Goal: Task Accomplishment & Management: Complete application form

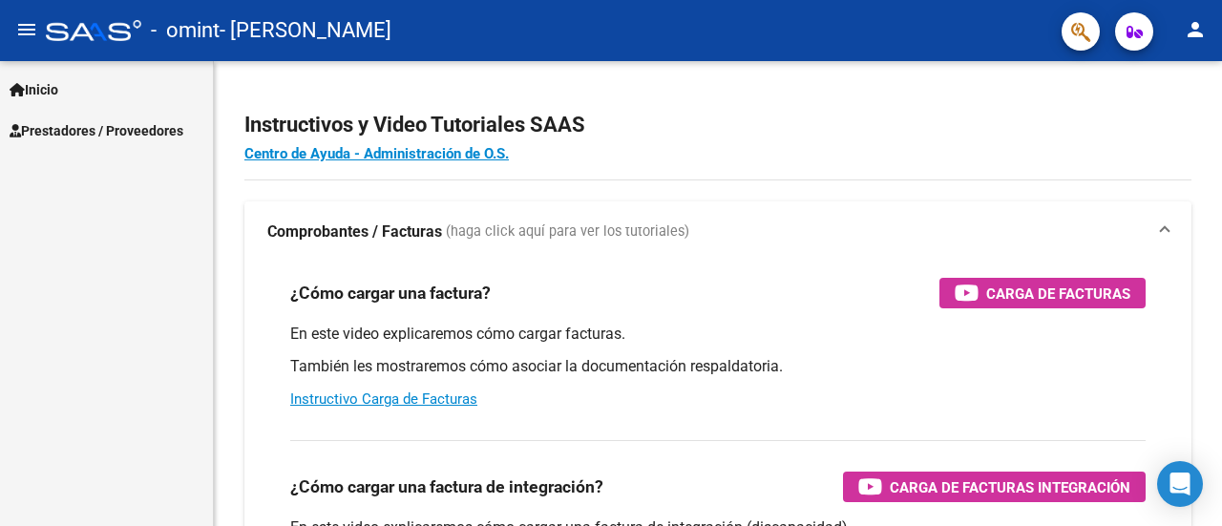
click at [164, 137] on span "Prestadores / Proveedores" at bounding box center [97, 130] width 174 height 21
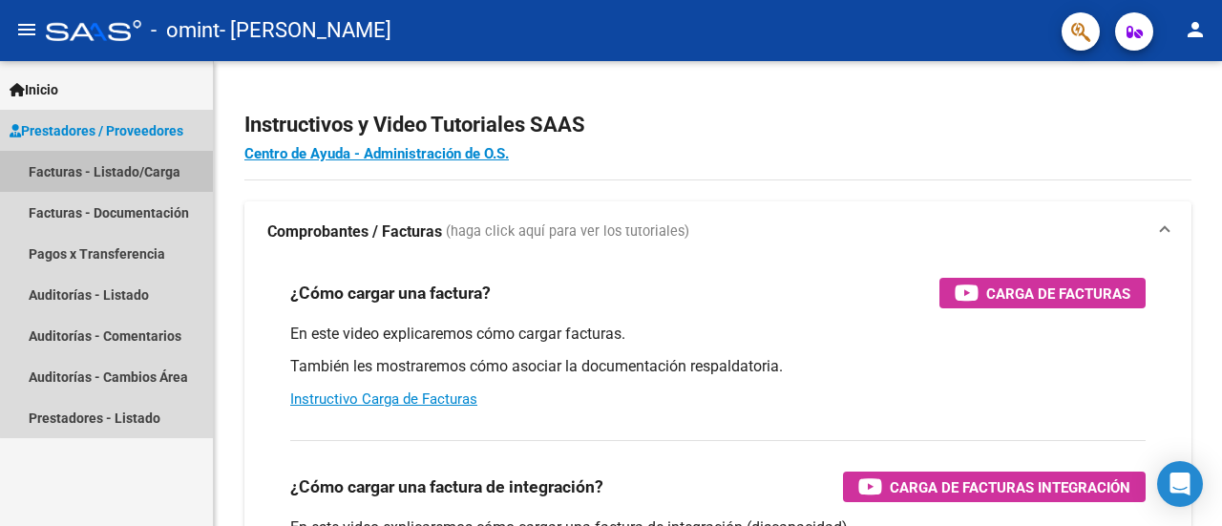
click at [158, 169] on link "Facturas - Listado/Carga" at bounding box center [106, 171] width 213 height 41
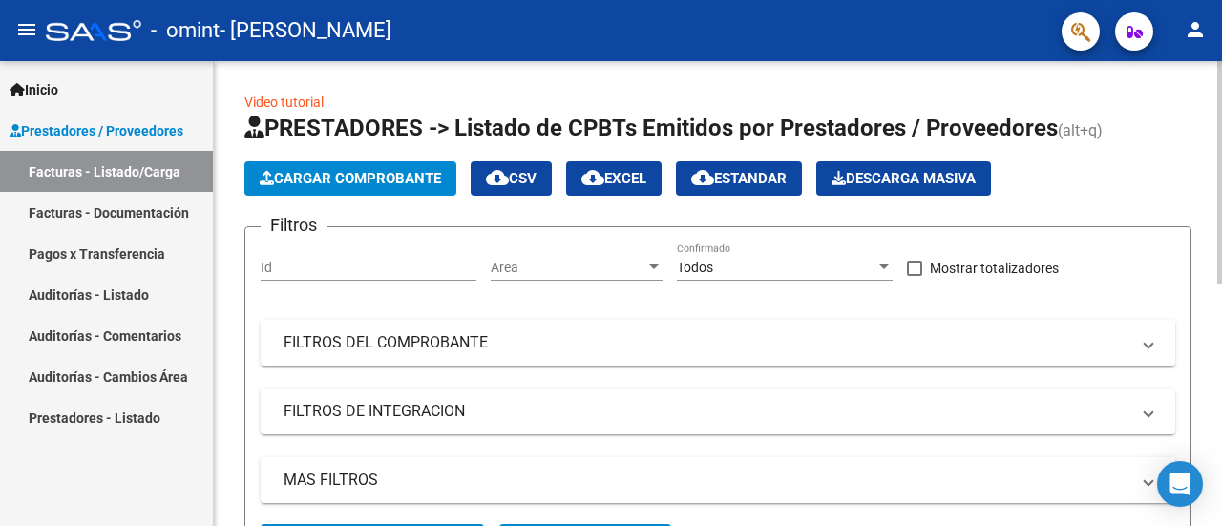
click at [361, 178] on span "Cargar Comprobante" at bounding box center [350, 178] width 181 height 17
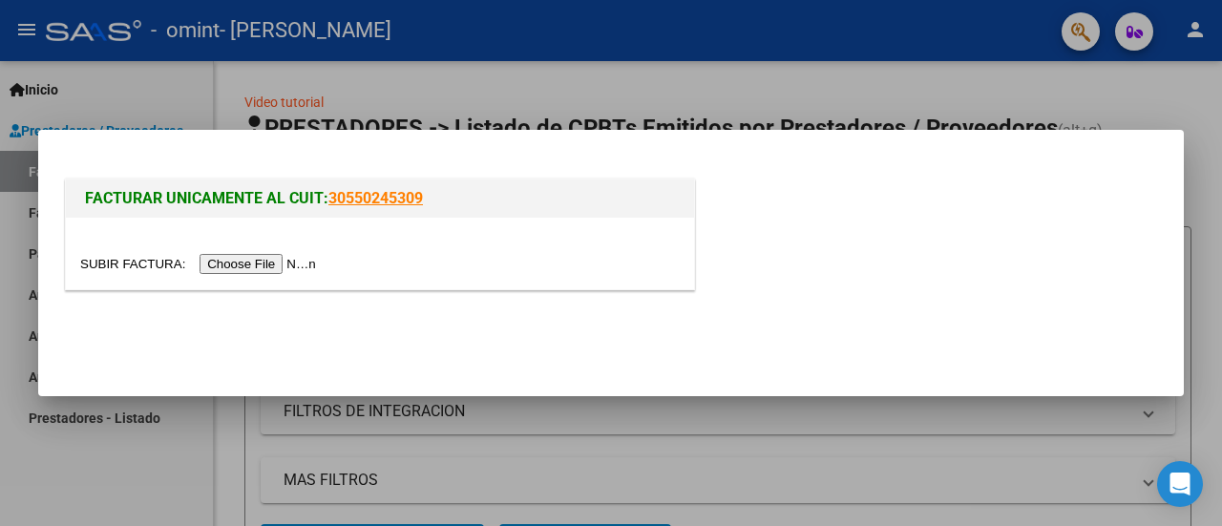
click at [292, 261] on input "file" at bounding box center [200, 264] width 241 height 20
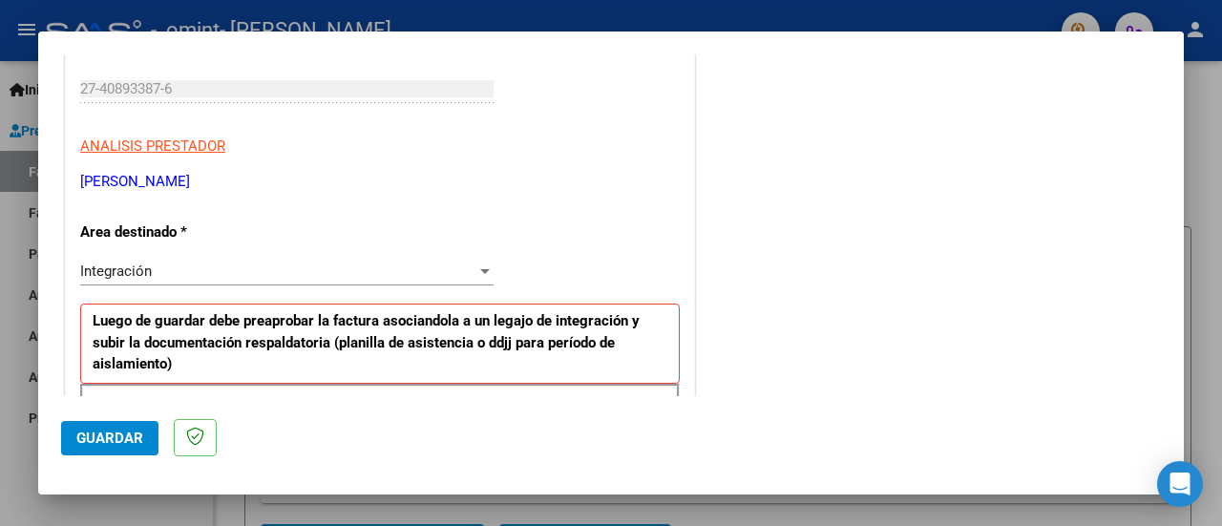
scroll to position [286, 0]
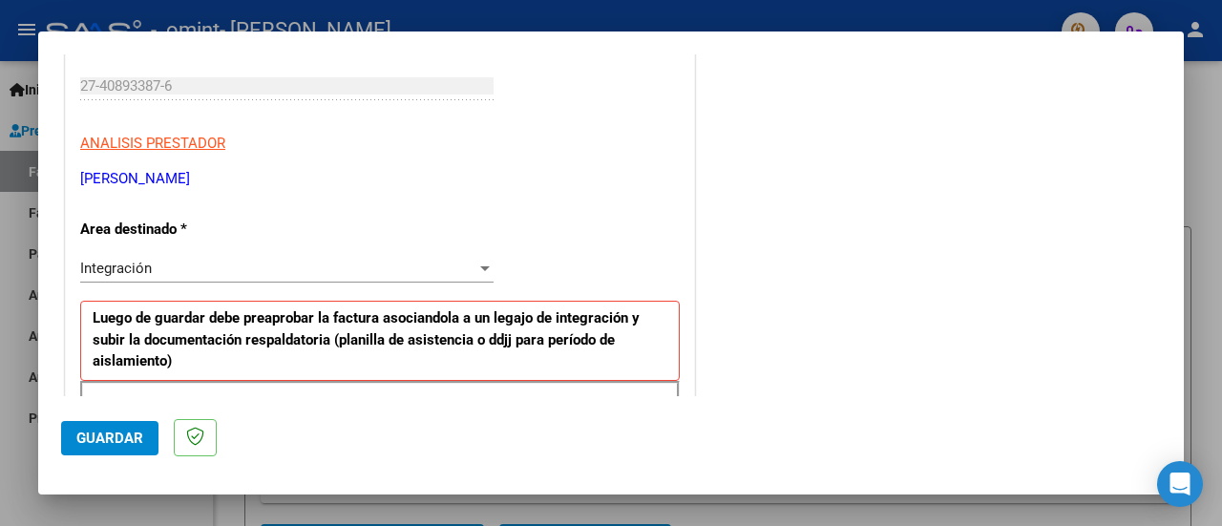
click at [291, 255] on div "Integración Seleccionar Area" at bounding box center [286, 268] width 413 height 29
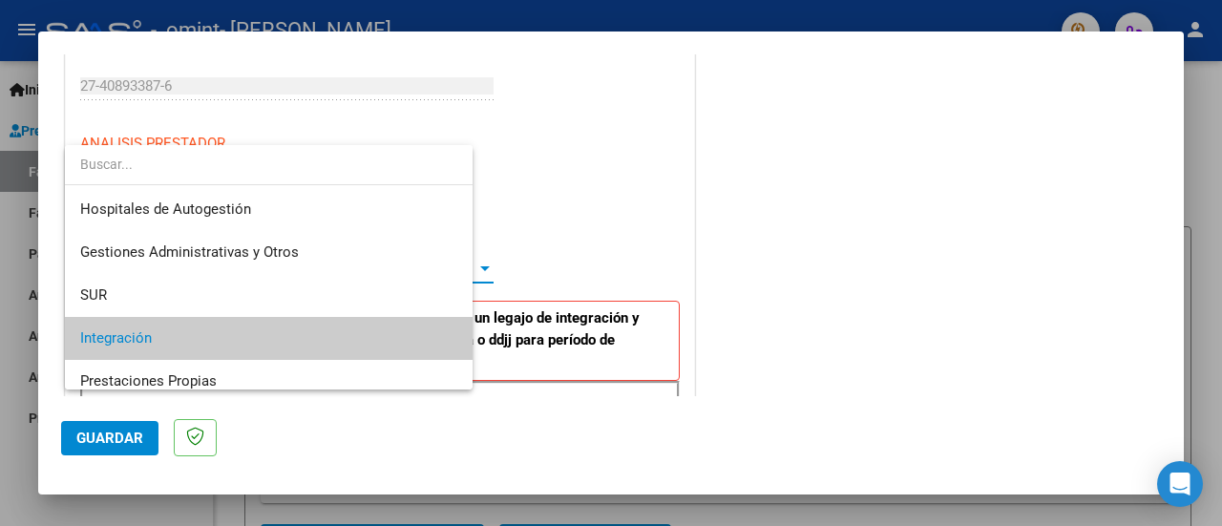
scroll to position [71, 0]
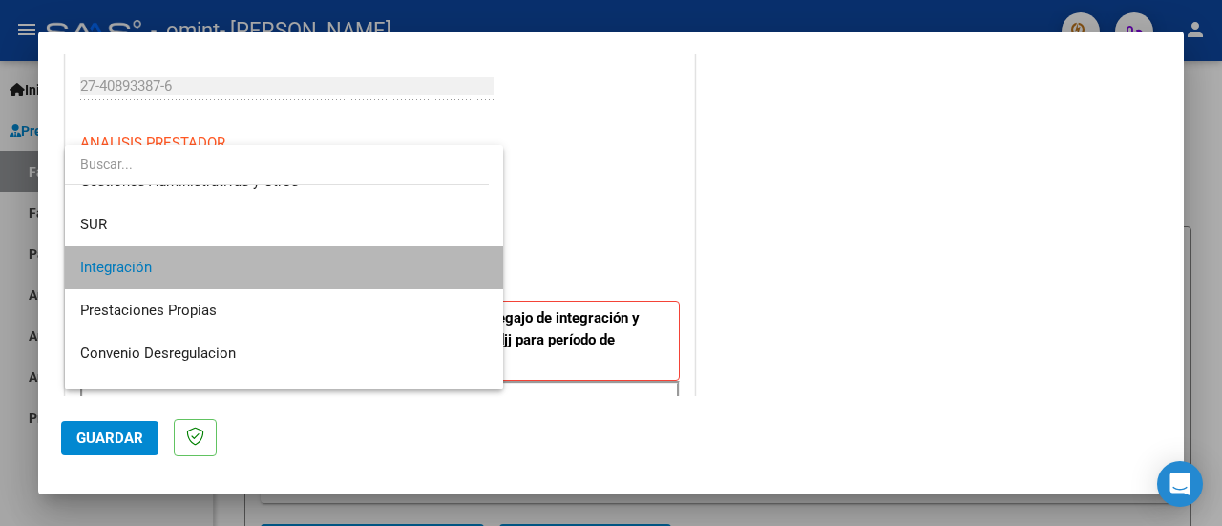
click at [291, 255] on span "Integración" at bounding box center [284, 267] width 409 height 43
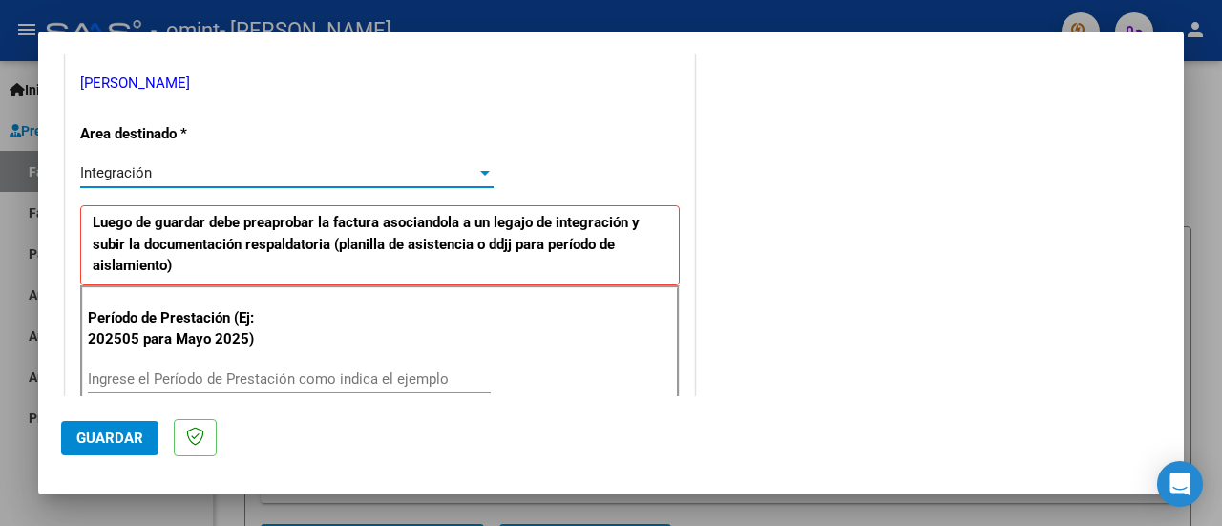
scroll to position [477, 0]
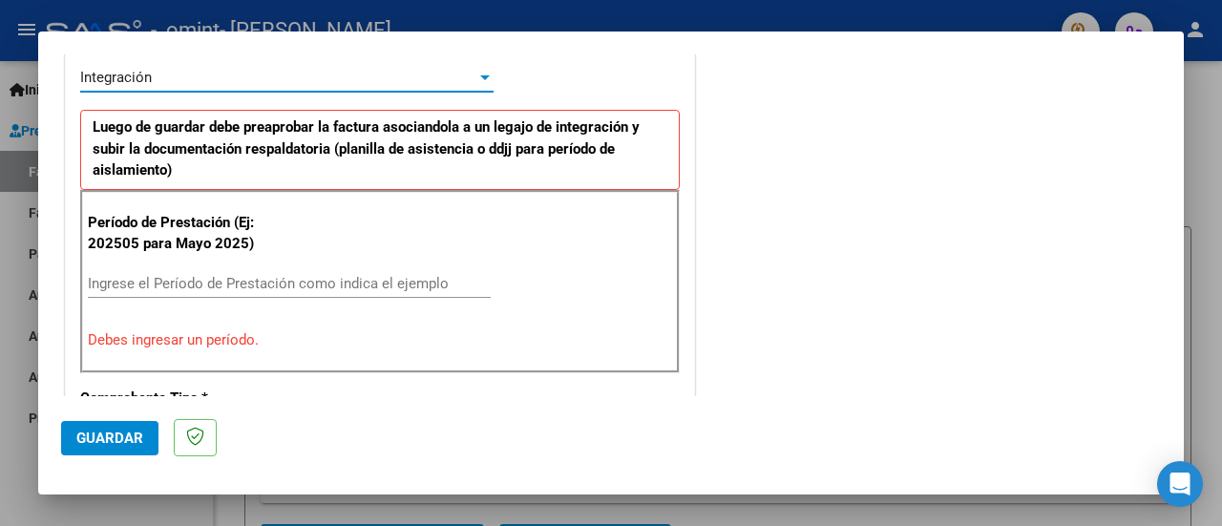
click at [232, 277] on input "Ingrese el Período de Prestación como indica el ejemplo" at bounding box center [289, 283] width 403 height 17
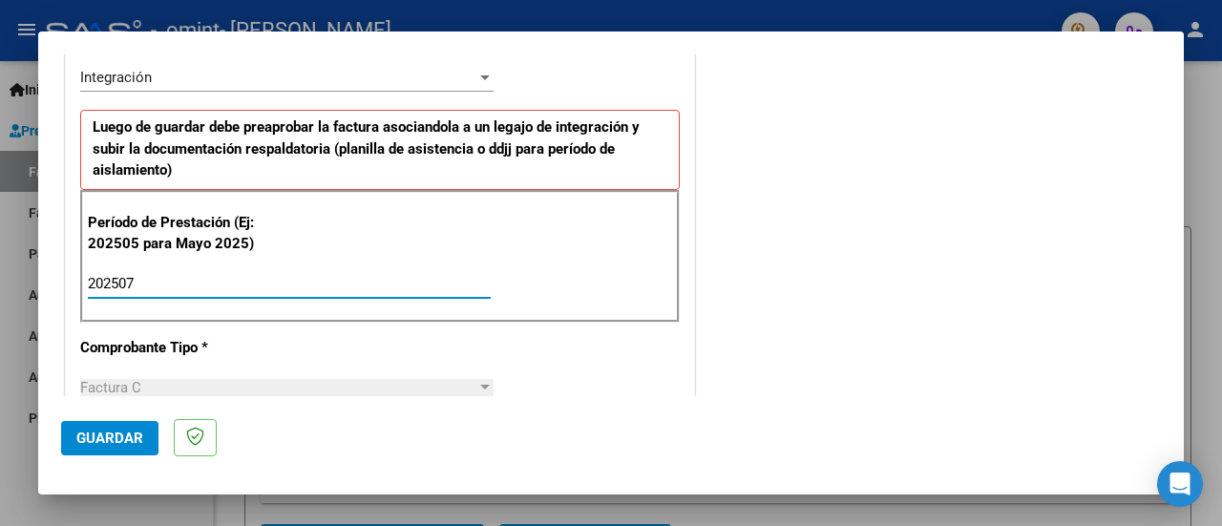
type input "202507"
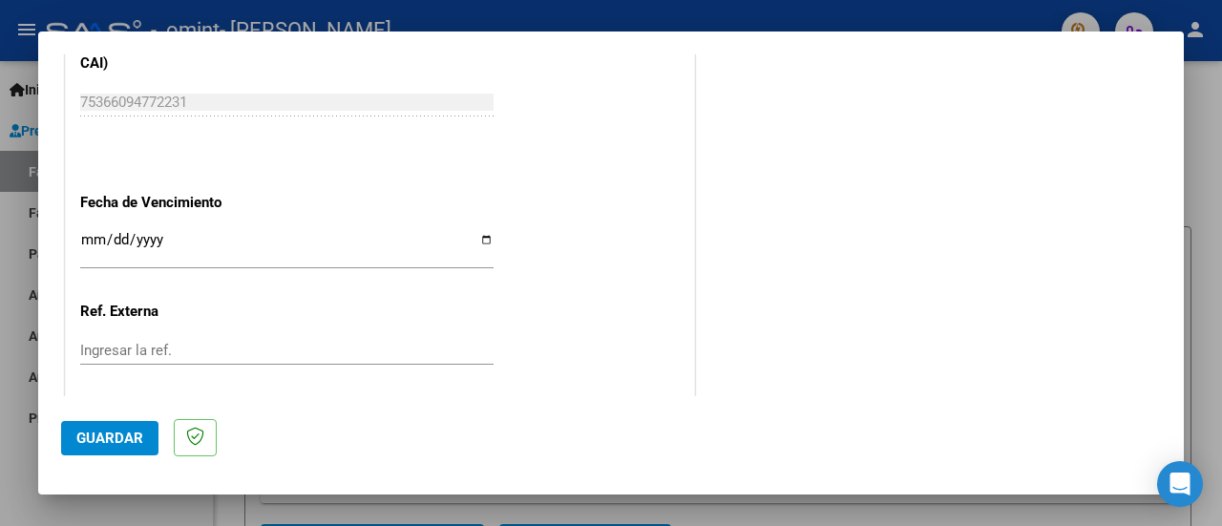
scroll to position [1336, 0]
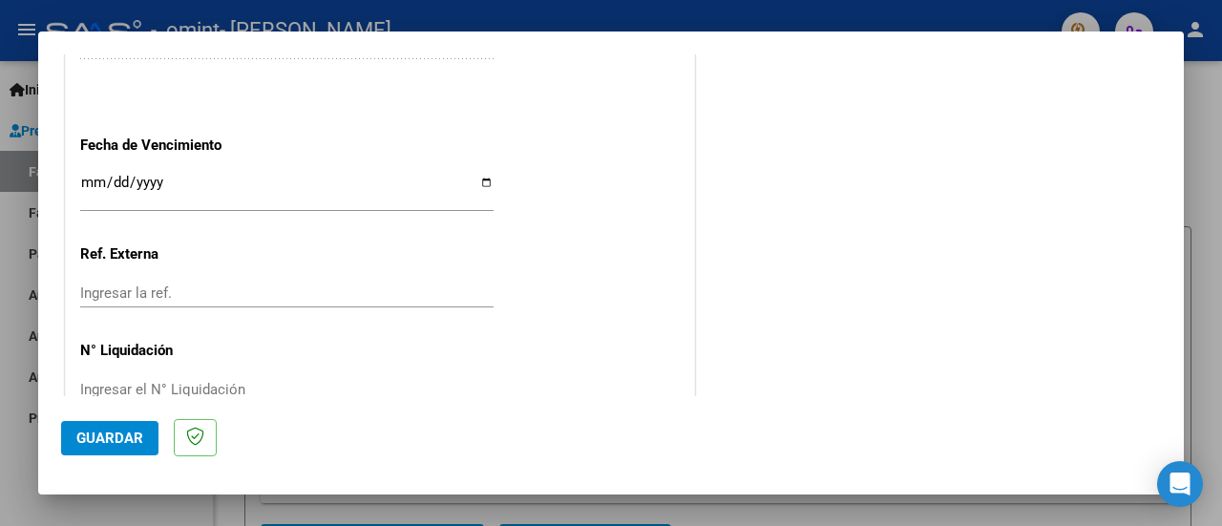
click at [489, 183] on app-form-text-field "Fecha de Vencimiento Ingresar la fecha" at bounding box center [294, 170] width 429 height 69
click at [479, 178] on input "Ingresar la fecha" at bounding box center [286, 190] width 413 height 31
type input "[DATE]"
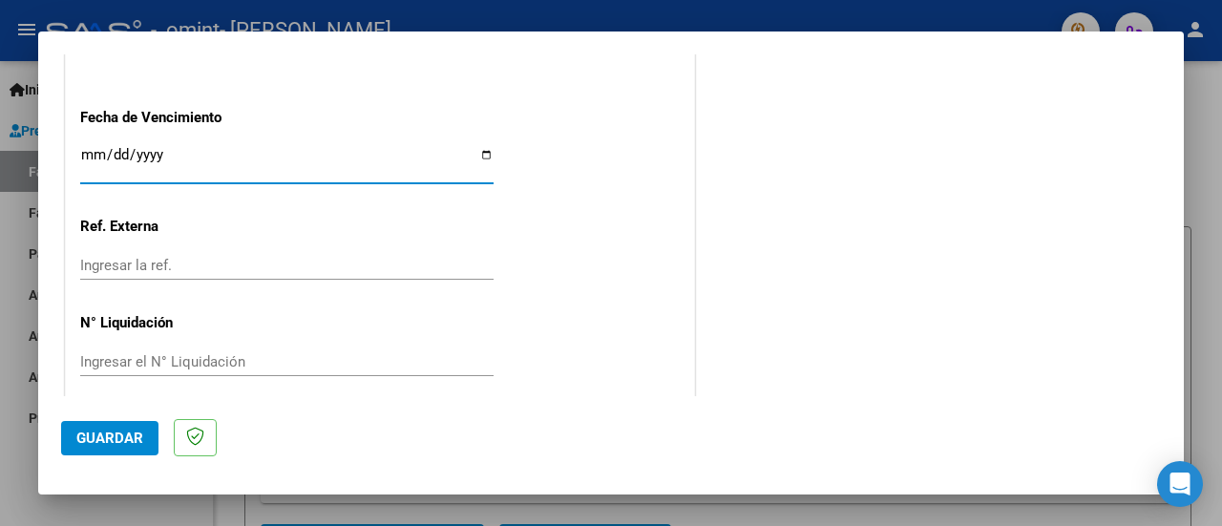
scroll to position [1376, 0]
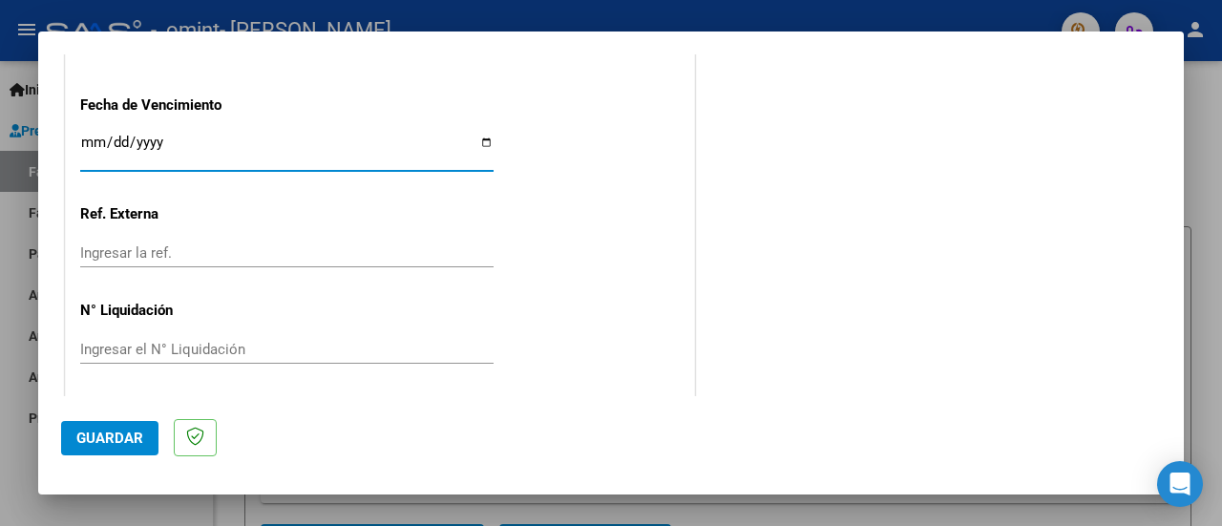
click at [122, 438] on span "Guardar" at bounding box center [109, 438] width 67 height 17
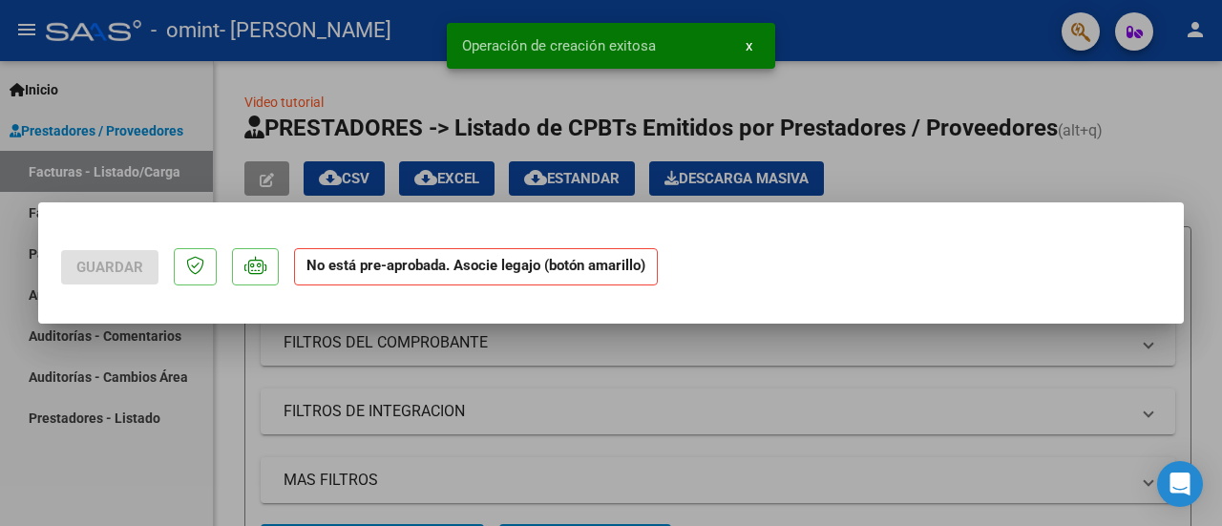
scroll to position [0, 0]
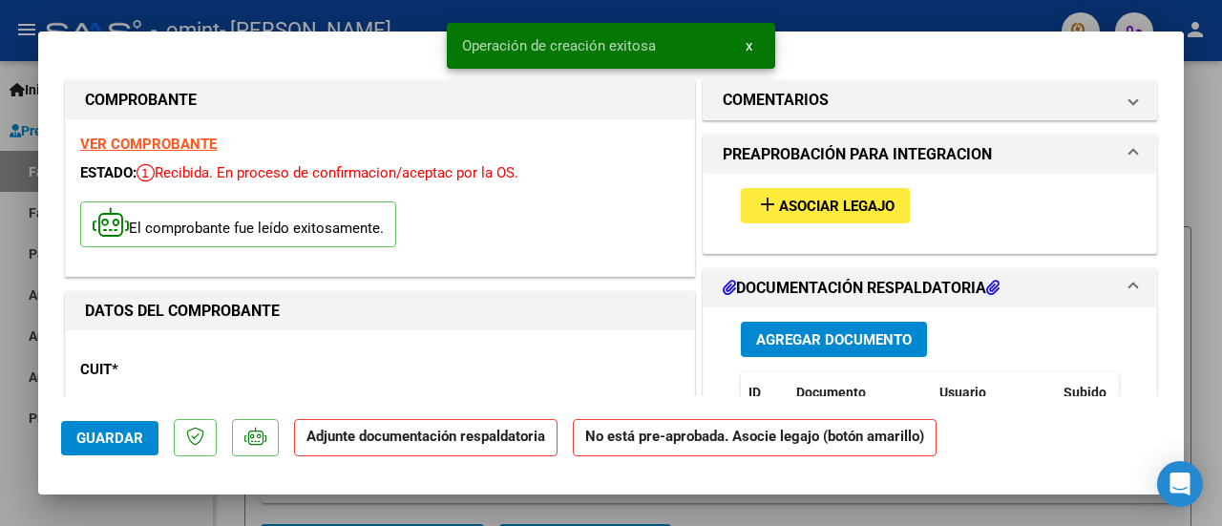
click at [779, 205] on span "Asociar Legajo" at bounding box center [836, 206] width 115 height 17
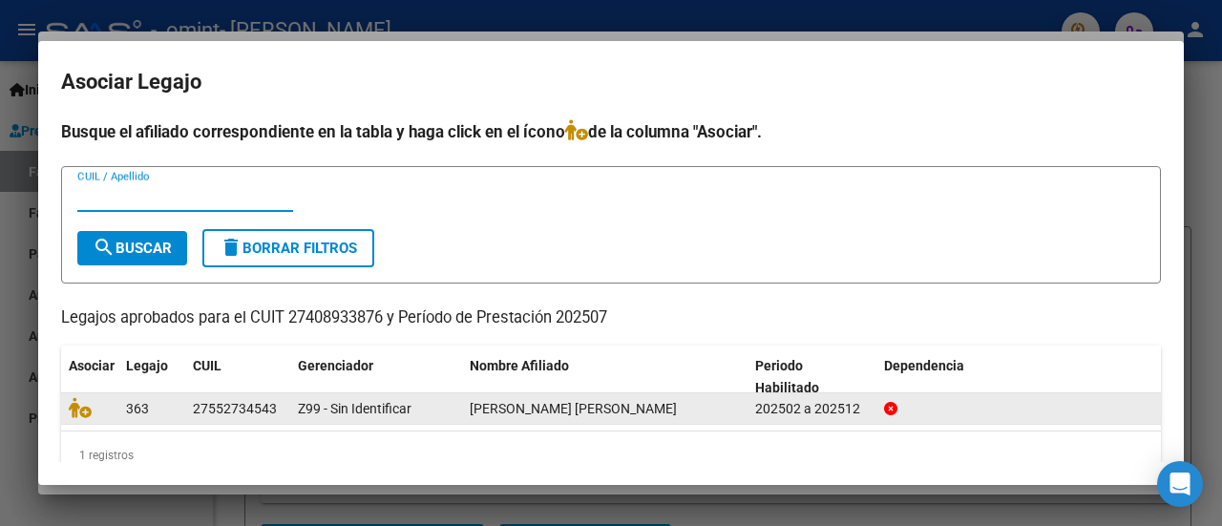
click at [552, 409] on span "[PERSON_NAME] [PERSON_NAME]" at bounding box center [573, 408] width 207 height 15
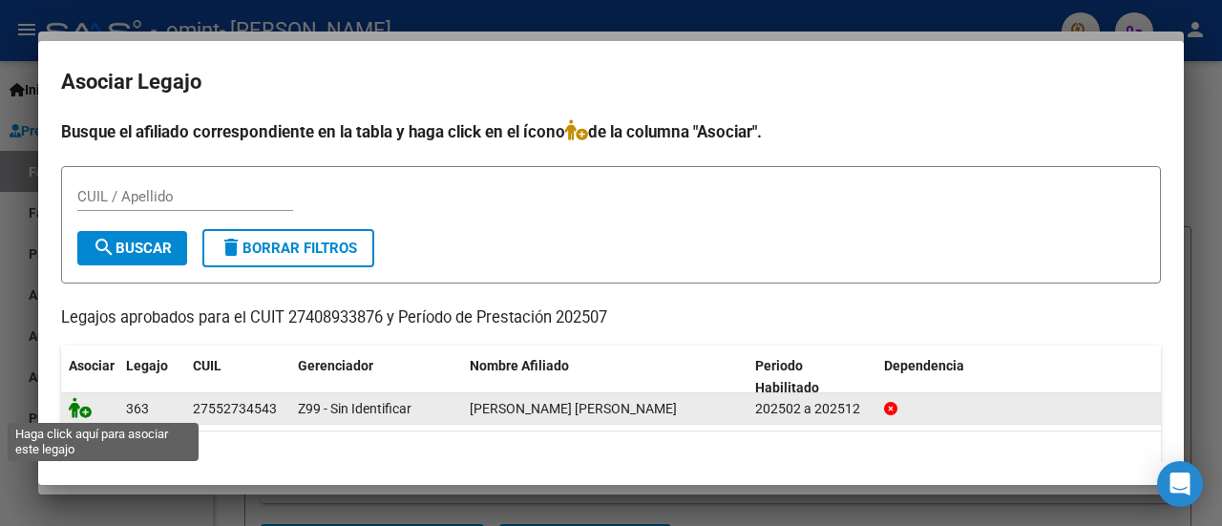
click at [89, 409] on icon at bounding box center [80, 407] width 23 height 21
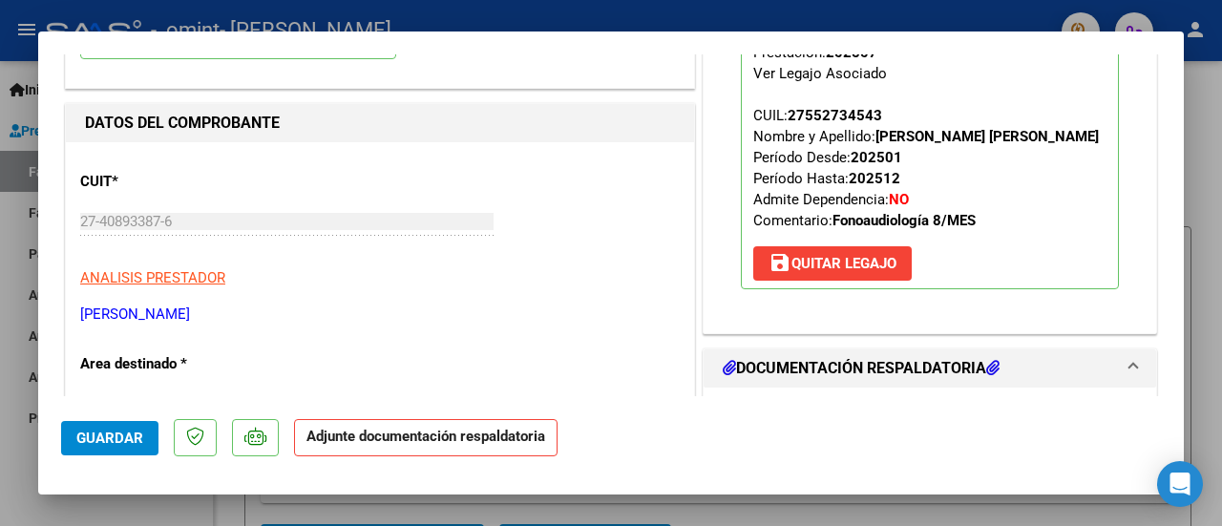
scroll to position [191, 0]
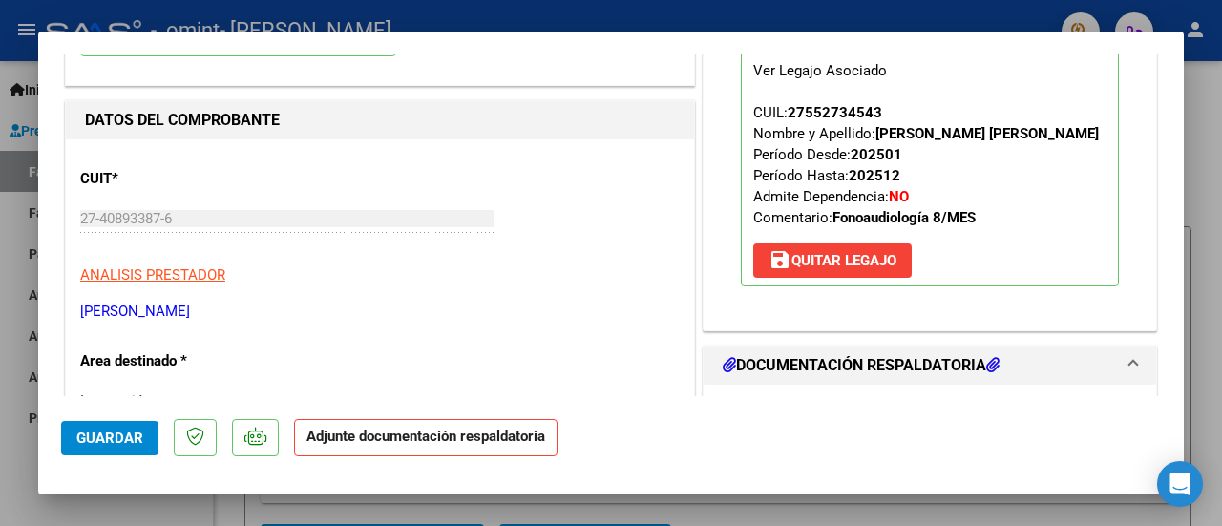
click at [381, 437] on strong "Adjunte documentación respaldatoria" at bounding box center [425, 436] width 239 height 17
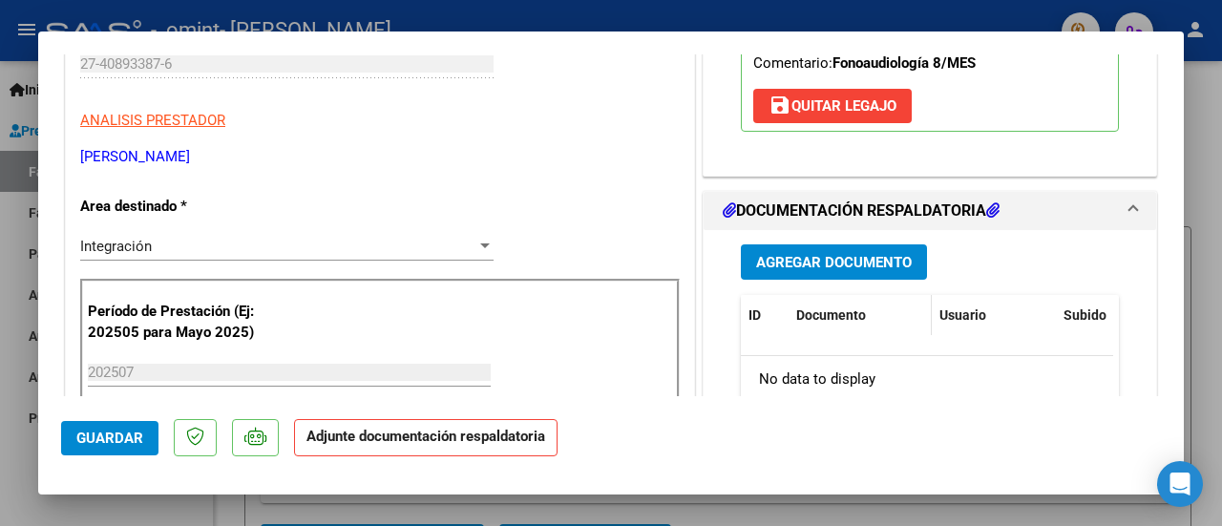
scroll to position [382, 0]
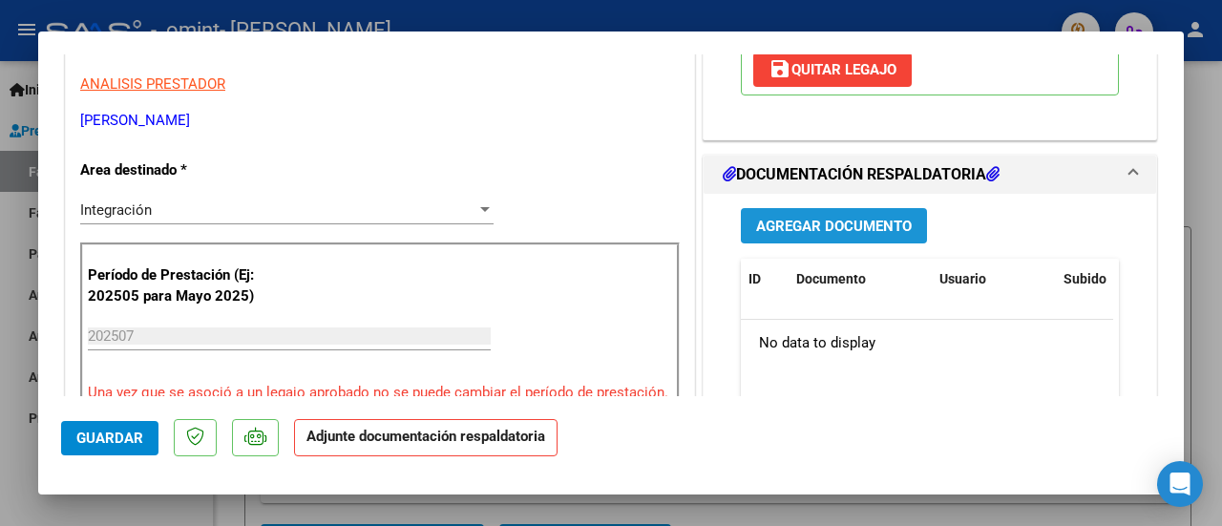
click at [870, 220] on span "Agregar Documento" at bounding box center [834, 226] width 156 height 17
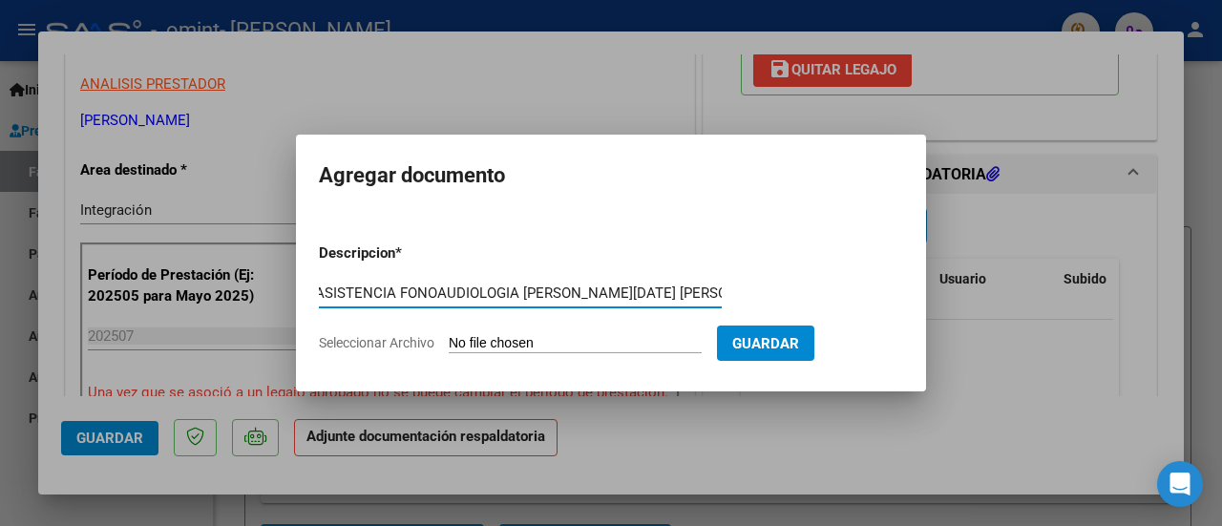
scroll to position [0, 13]
type input "ASISTENCIA FONOAUDIOLOGIA [PERSON_NAME][DATE] [PERSON_NAME]"
click at [559, 346] on input "Seleccionar Archivo" at bounding box center [575, 344] width 253 height 18
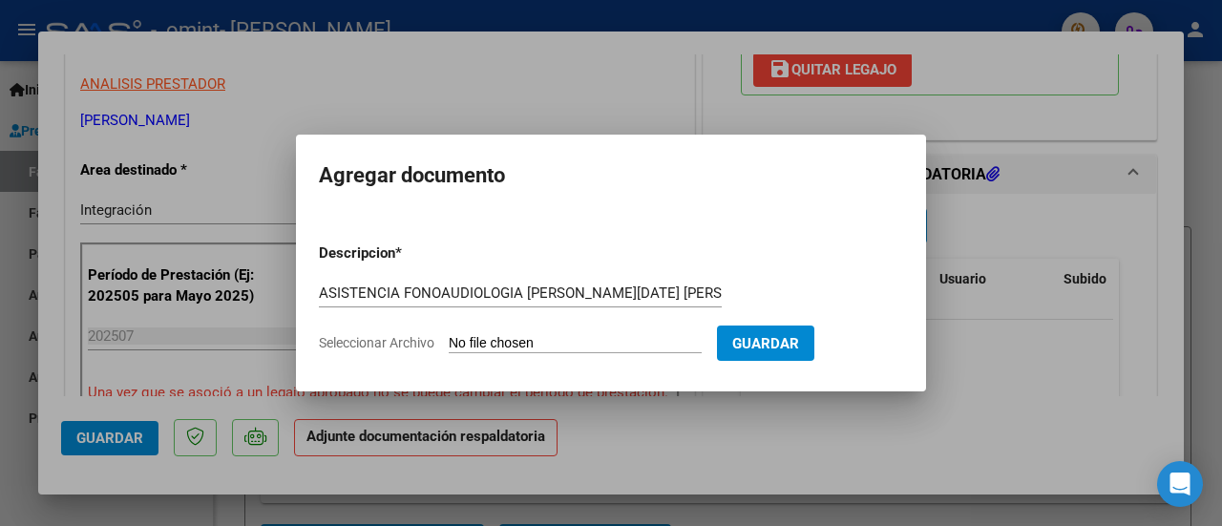
type input "C:\fakepath\ASISTENCIA FONOAUDIOLOGIA [PERSON_NAME] [PERSON_NAME][DATE].pdf"
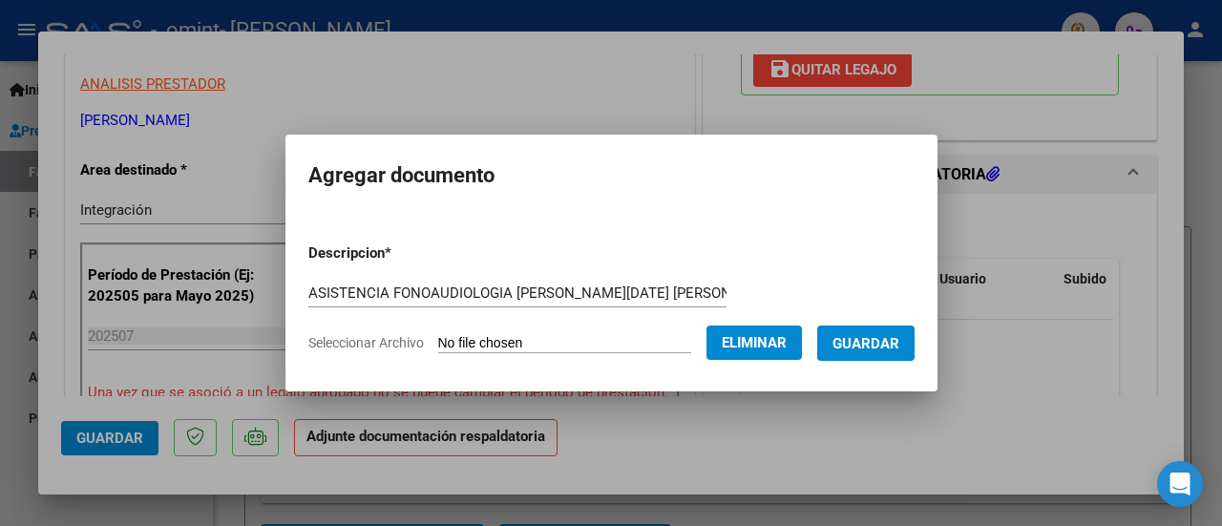
click at [884, 342] on span "Guardar" at bounding box center [865, 343] width 67 height 17
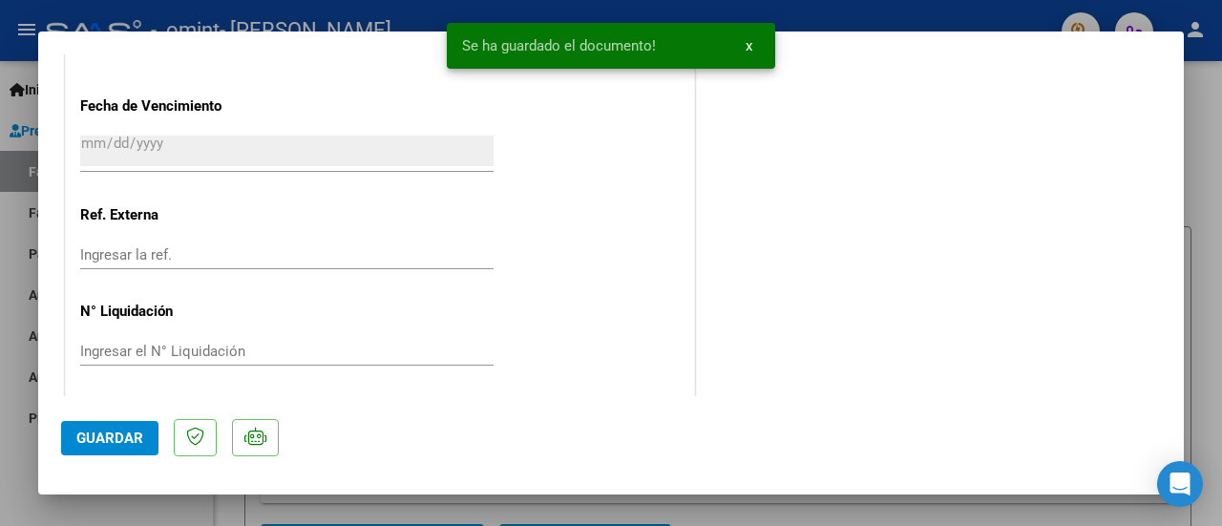
scroll to position [1384, 0]
click at [101, 436] on span "Guardar" at bounding box center [109, 438] width 67 height 17
click at [756, 49] on button "x" at bounding box center [748, 46] width 37 height 34
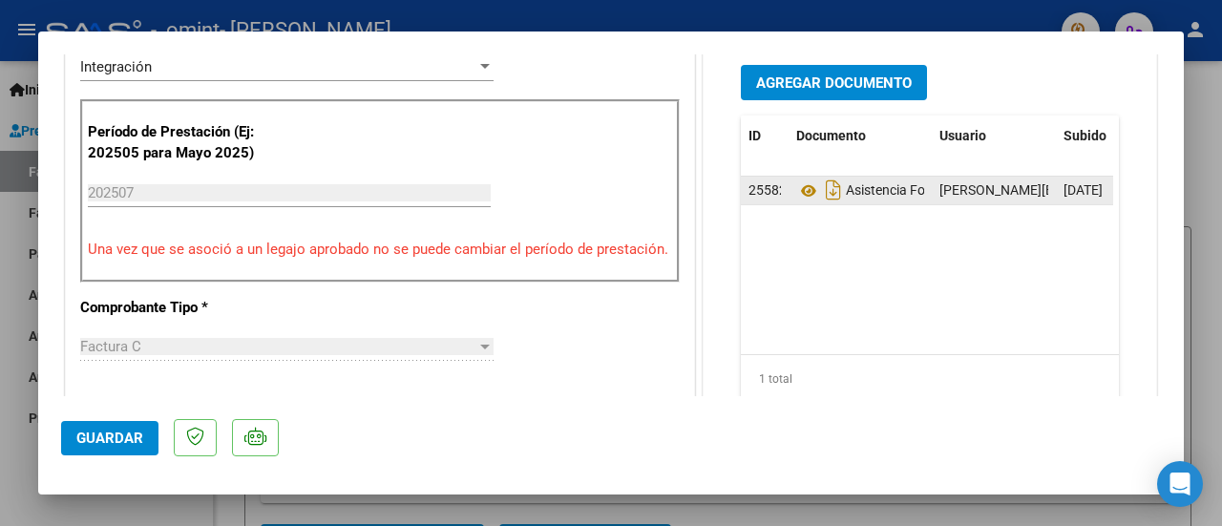
scroll to position [0, 0]
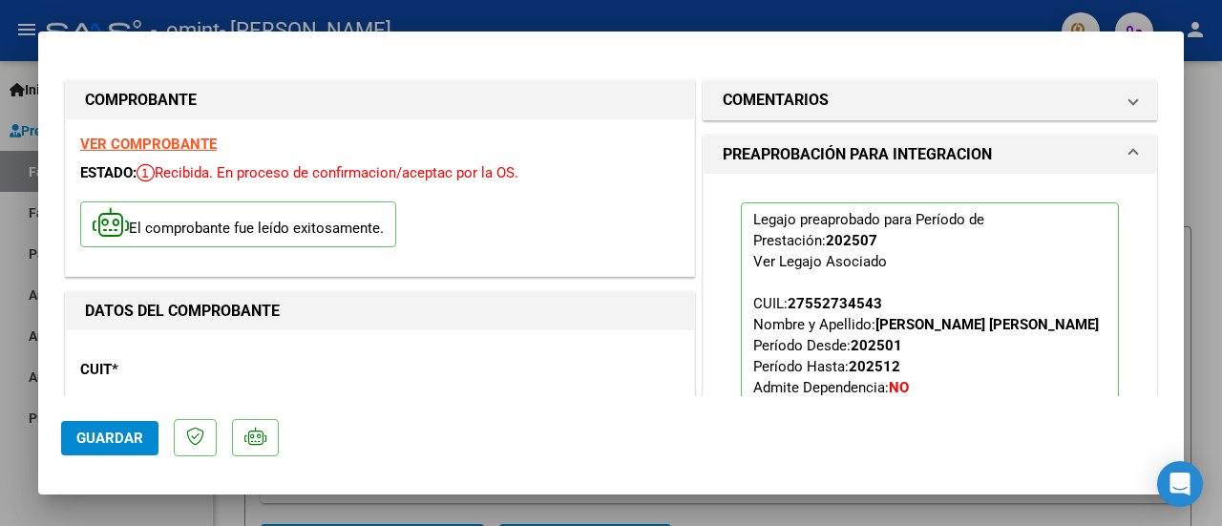
click at [497, 511] on div at bounding box center [611, 263] width 1222 height 526
type input "$ 0,00"
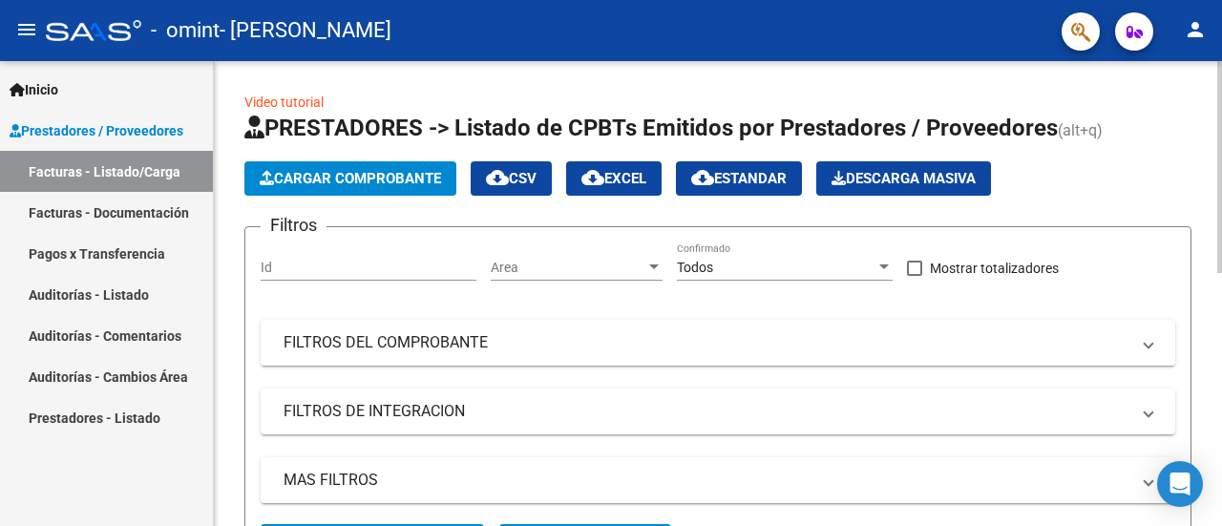
click at [363, 182] on span "Cargar Comprobante" at bounding box center [350, 178] width 181 height 17
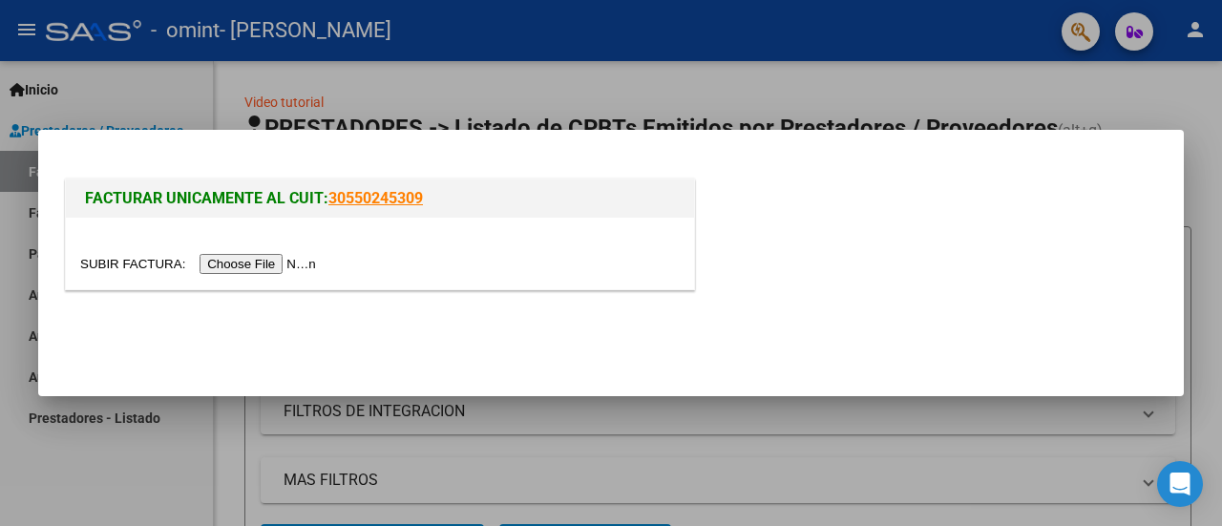
click at [262, 263] on input "file" at bounding box center [200, 264] width 241 height 20
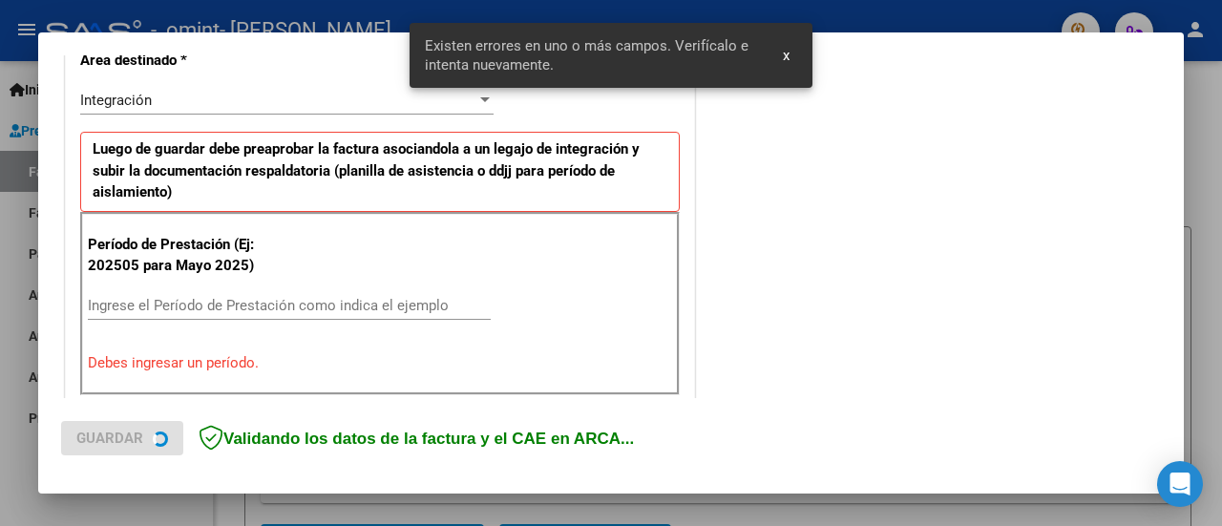
scroll to position [475, 0]
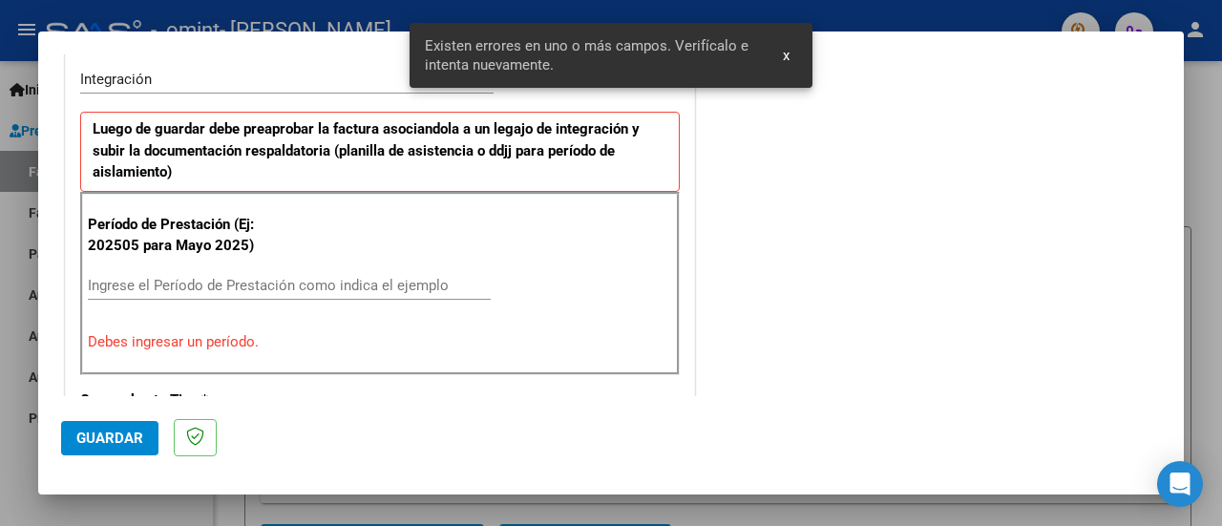
click at [302, 277] on input "Ingrese el Período de Prestación como indica el ejemplo" at bounding box center [289, 285] width 403 height 17
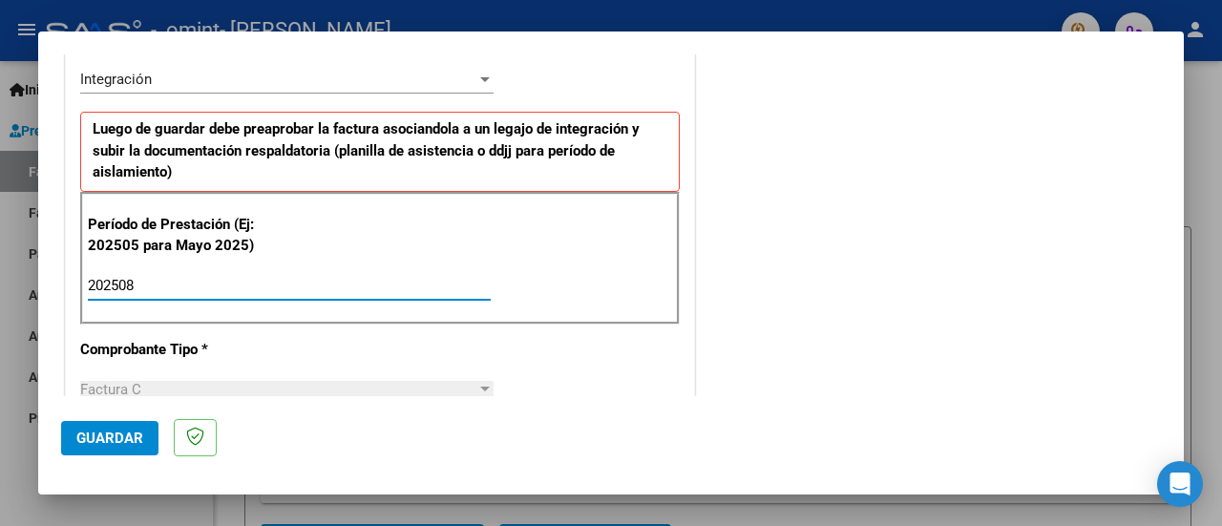
type input "202508"
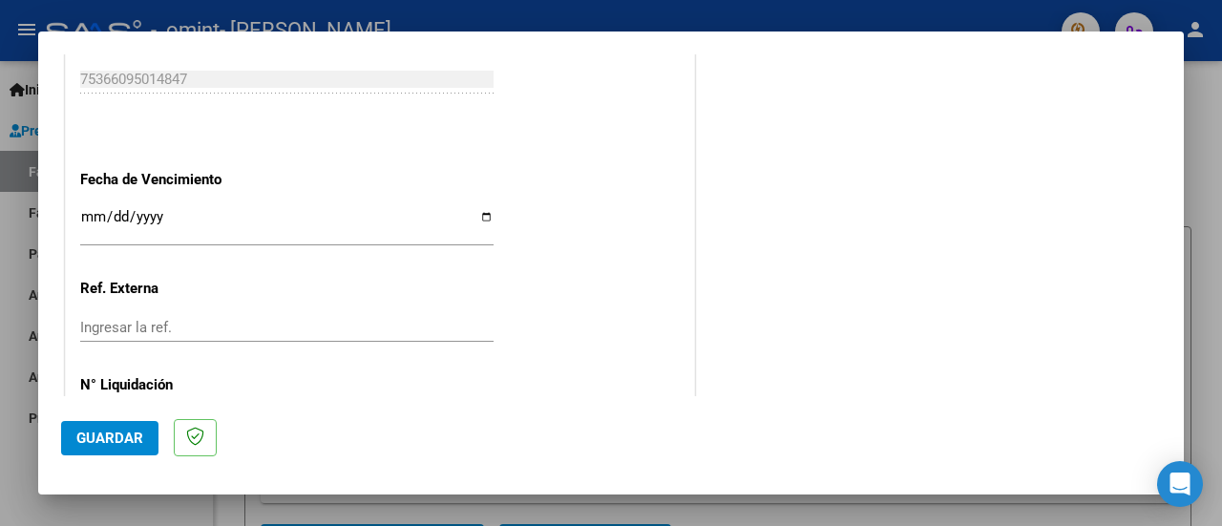
scroll to position [1334, 0]
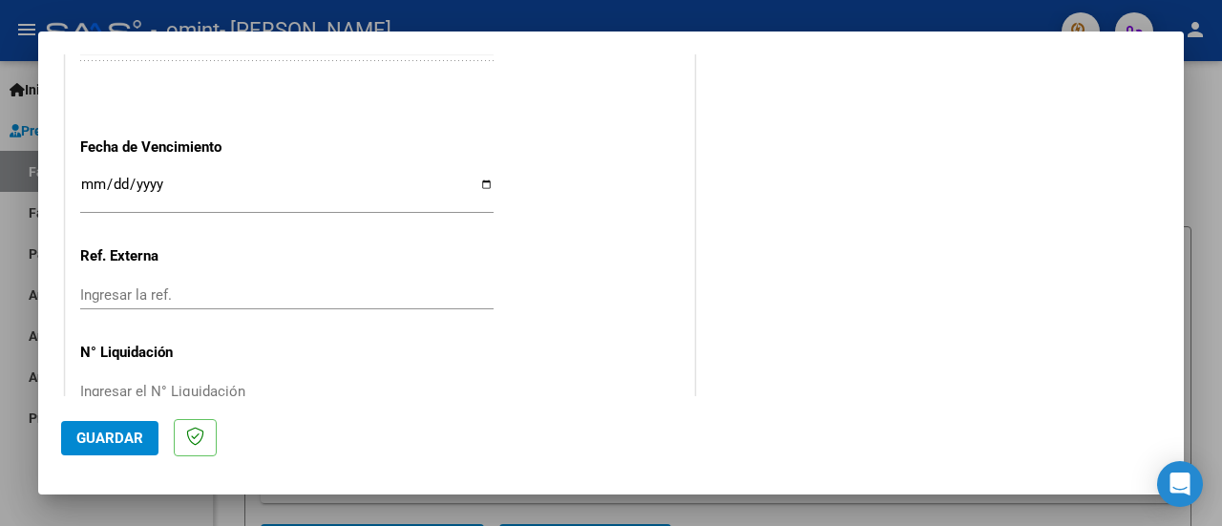
click at [477, 181] on input "Ingresar la fecha" at bounding box center [286, 192] width 413 height 31
type input "[DATE]"
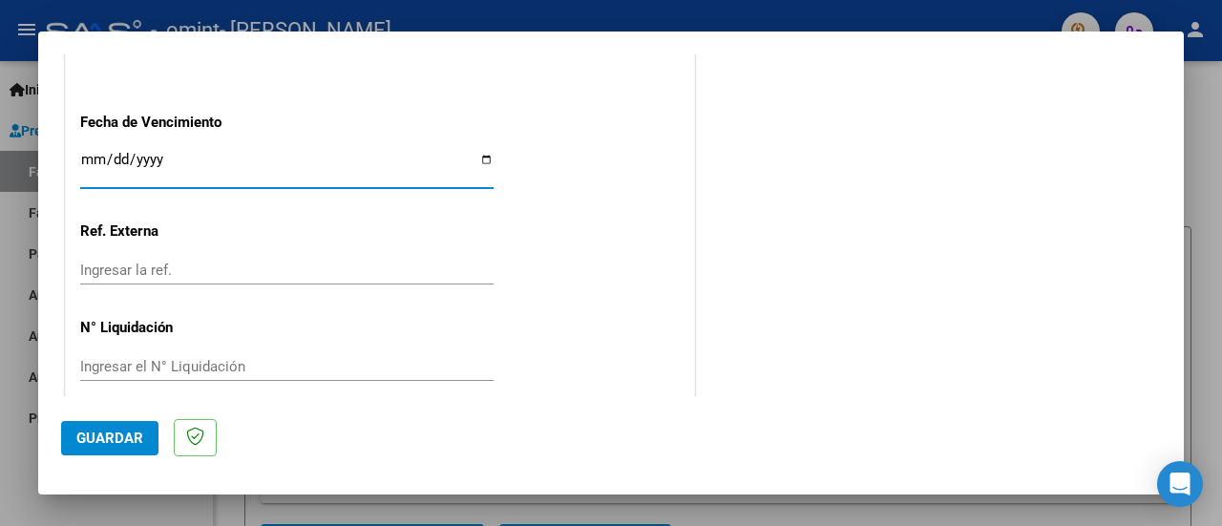
scroll to position [1376, 0]
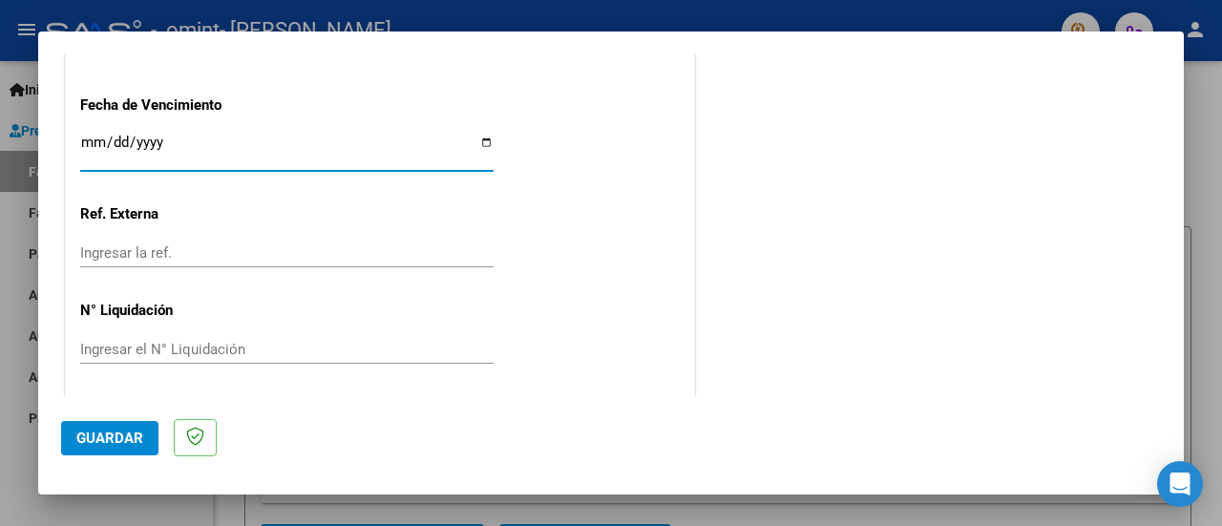
click at [119, 425] on button "Guardar" at bounding box center [109, 438] width 97 height 34
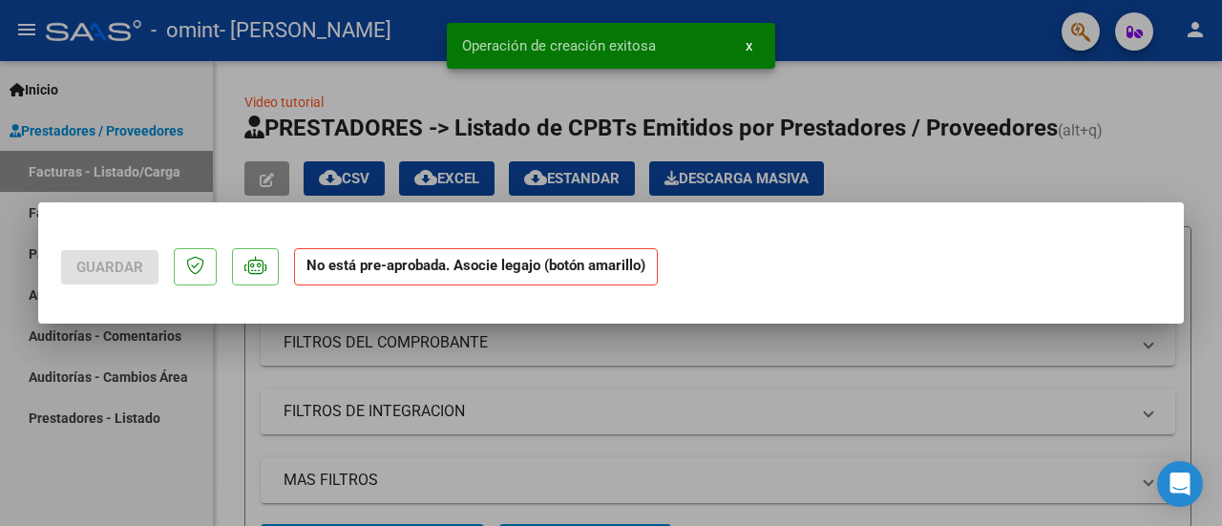
scroll to position [0, 0]
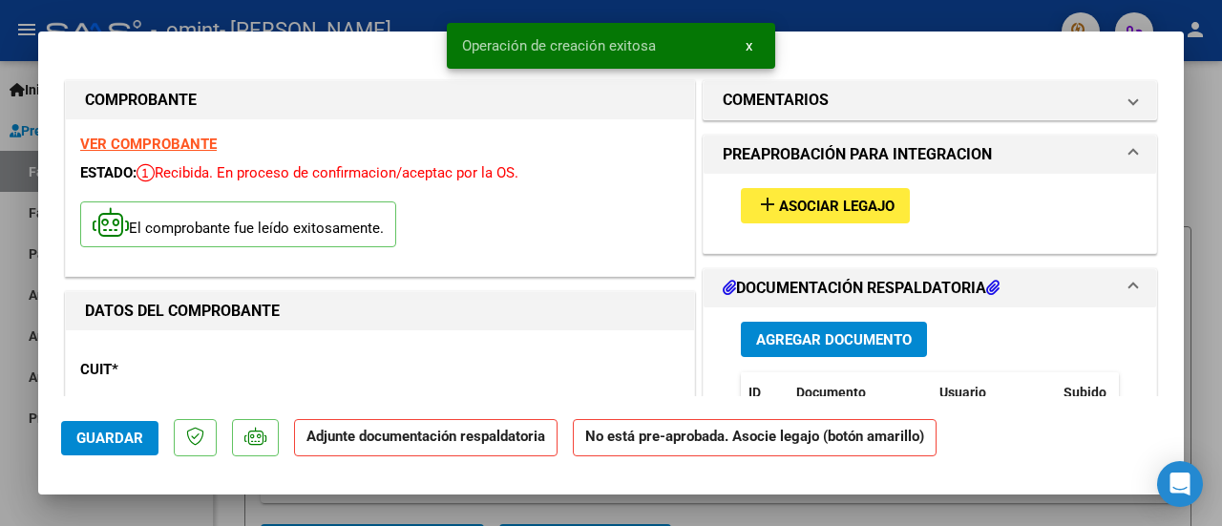
click at [789, 207] on span "Asociar Legajo" at bounding box center [836, 206] width 115 height 17
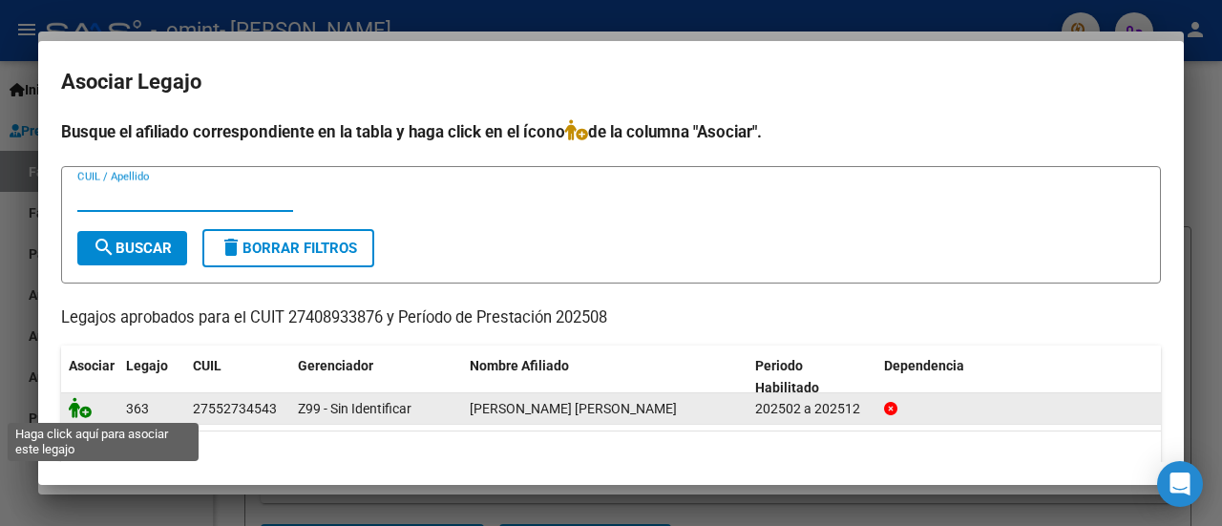
click at [81, 413] on icon at bounding box center [80, 407] width 23 height 21
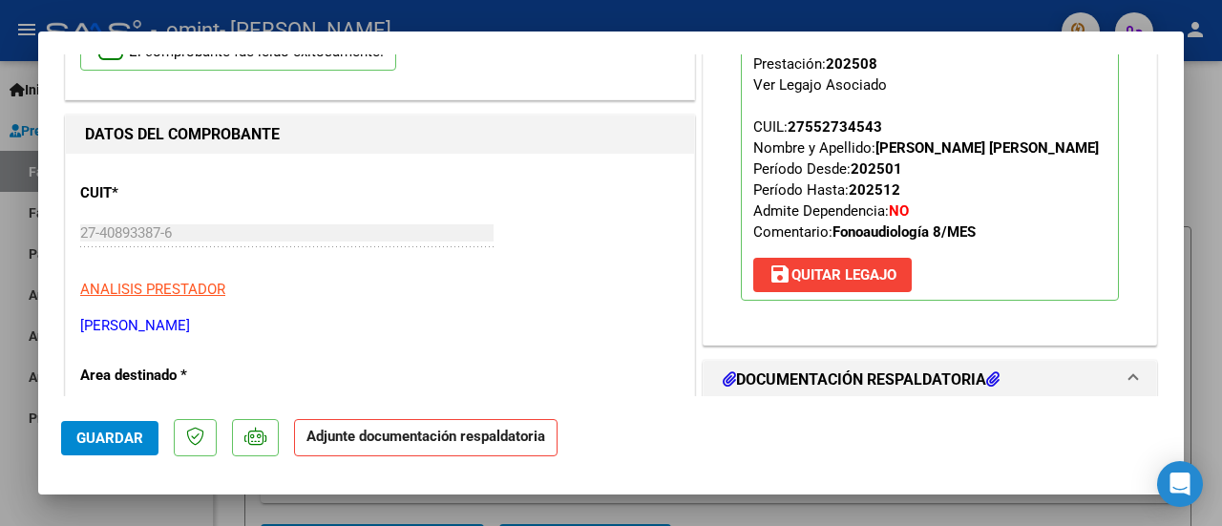
scroll to position [382, 0]
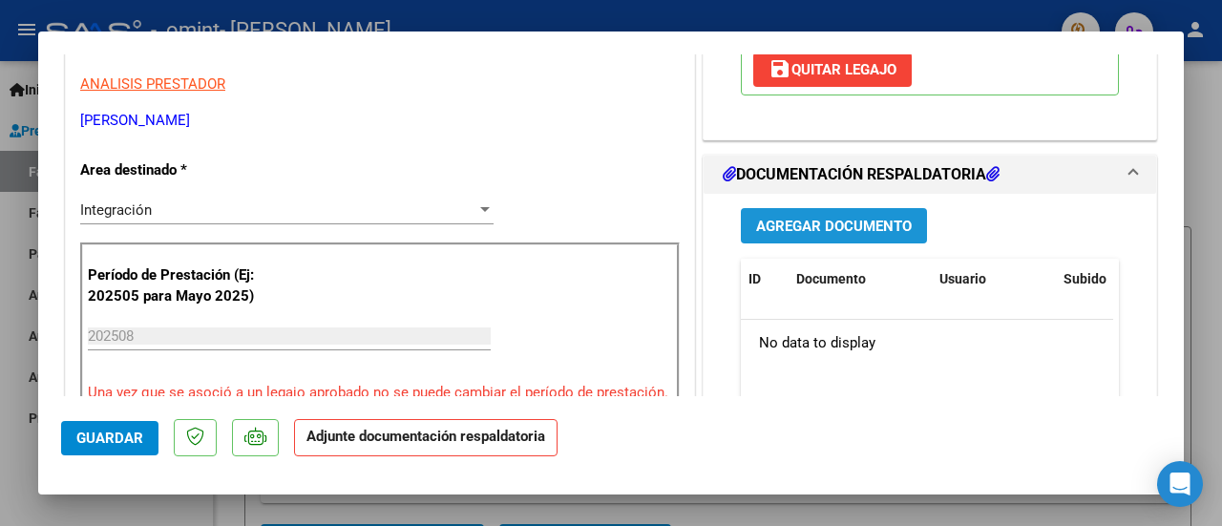
click at [795, 218] on span "Agregar Documento" at bounding box center [834, 226] width 156 height 17
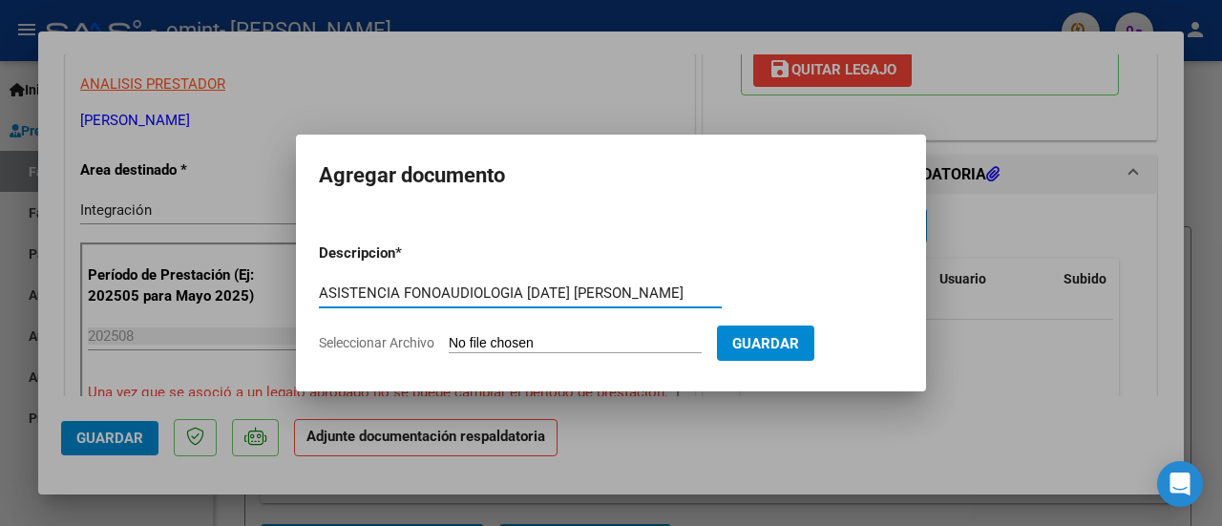
scroll to position [0, 31]
type input "ASISTENCIA FONOAUDIOLOGIA [DATE] [PERSON_NAME]"
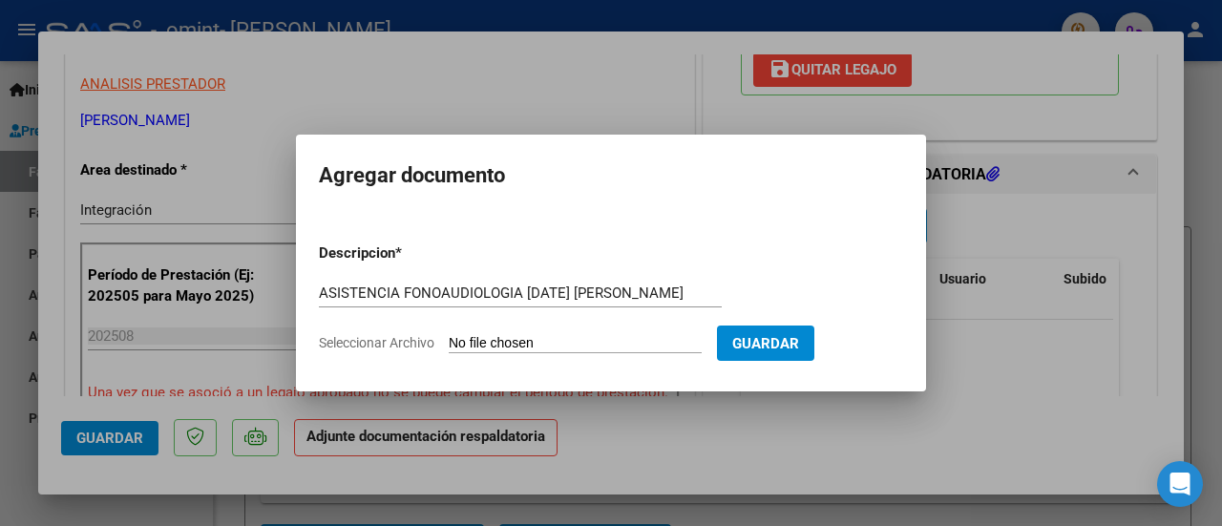
scroll to position [0, 0]
click at [531, 346] on input "Seleccionar Archivo" at bounding box center [575, 344] width 253 height 18
type input "C:\fakepath\ASISTENCIA FONOAUDIOLOGIA [PERSON_NAME] [PERSON_NAME][DATE].pdf"
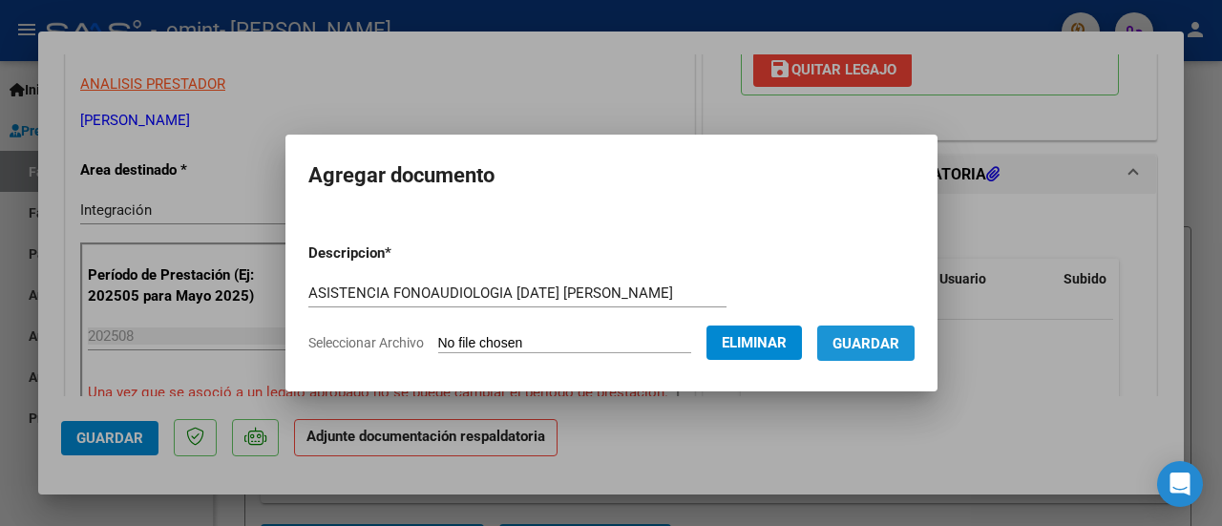
click at [890, 346] on span "Guardar" at bounding box center [865, 343] width 67 height 17
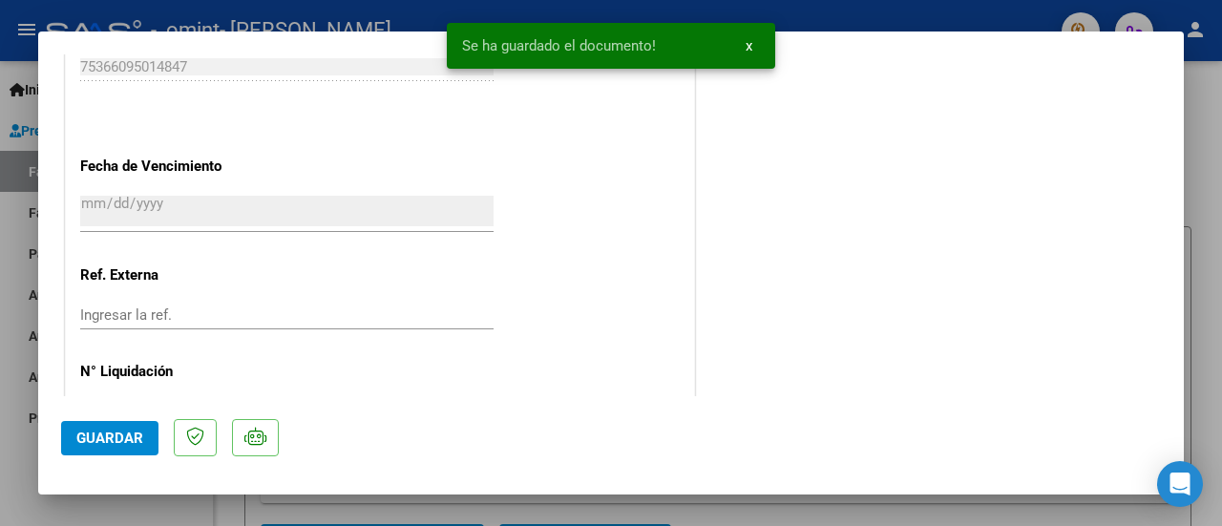
scroll to position [1384, 0]
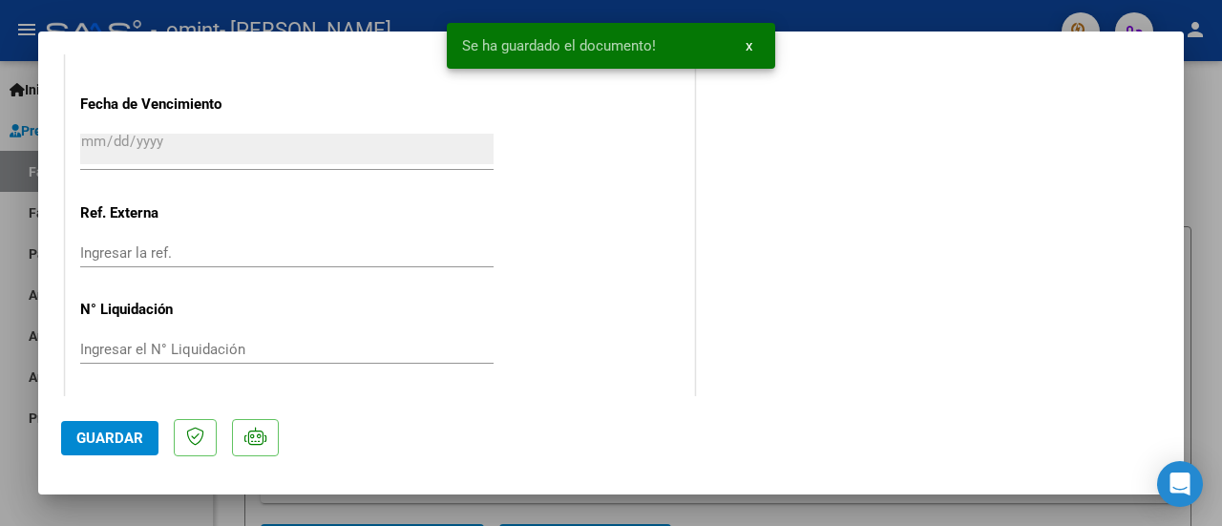
click at [114, 438] on span "Guardar" at bounding box center [109, 438] width 67 height 17
click at [747, 47] on span "x" at bounding box center [748, 45] width 7 height 17
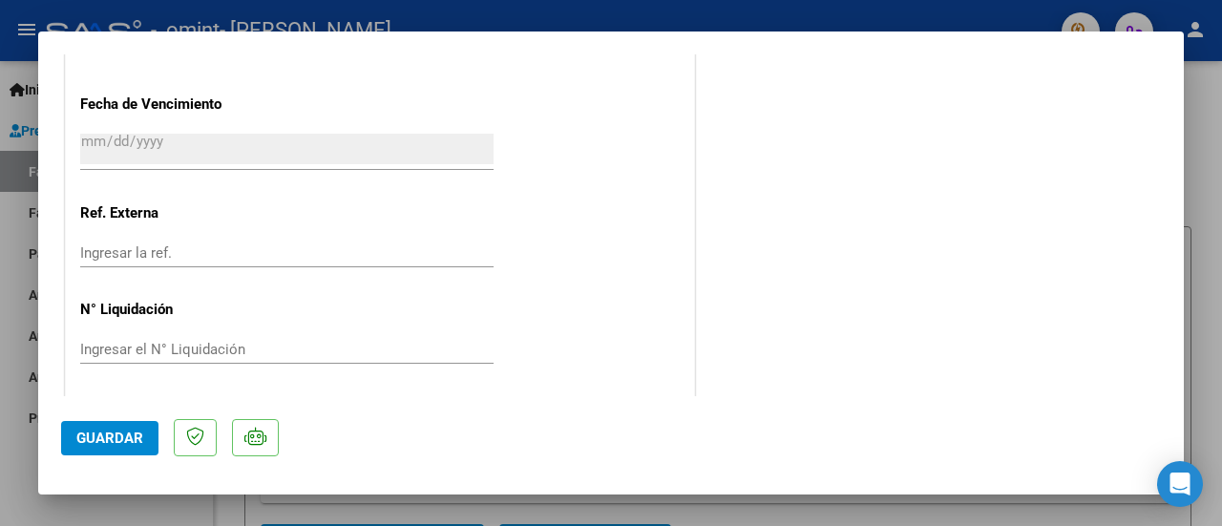
click at [178, 517] on div at bounding box center [611, 263] width 1222 height 526
type input "$ 0,00"
